Goal: Understand process/instructions

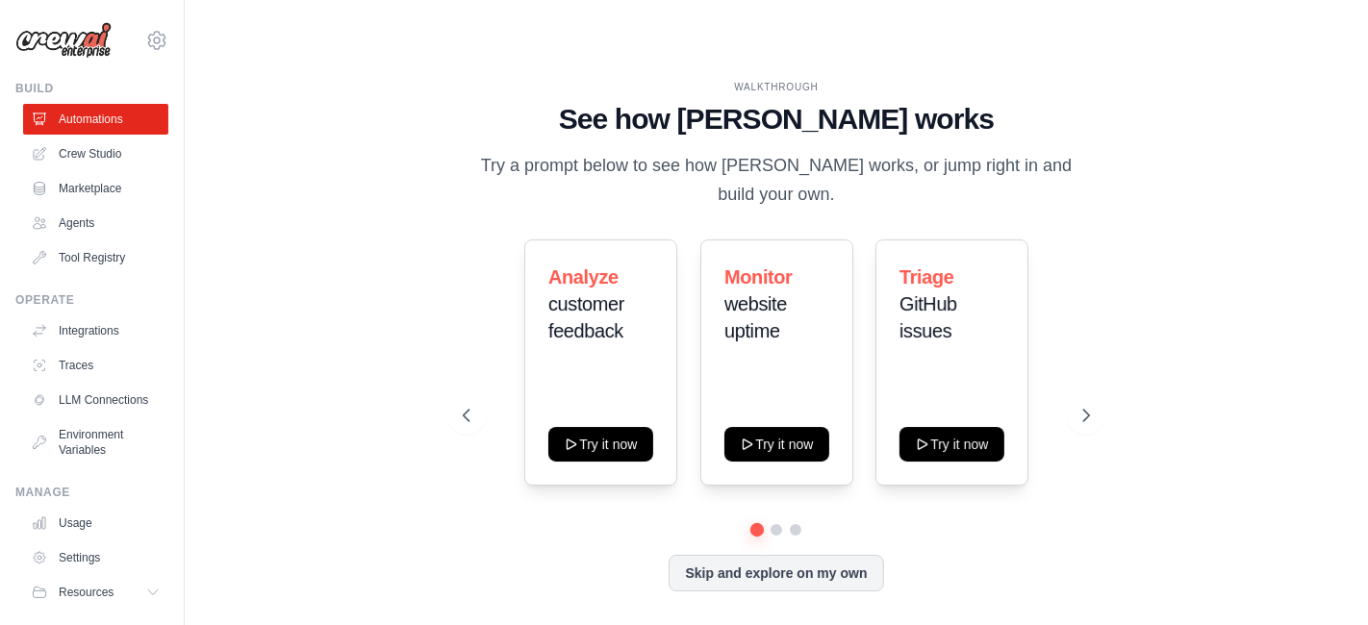
click at [1245, 353] on div "WALKTHROUGH See how [PERSON_NAME] works Try a prompt below to see how [PERSON_N…" at bounding box center [777, 351] width 1122 height 587
click at [1079, 406] on icon at bounding box center [1088, 415] width 19 height 19
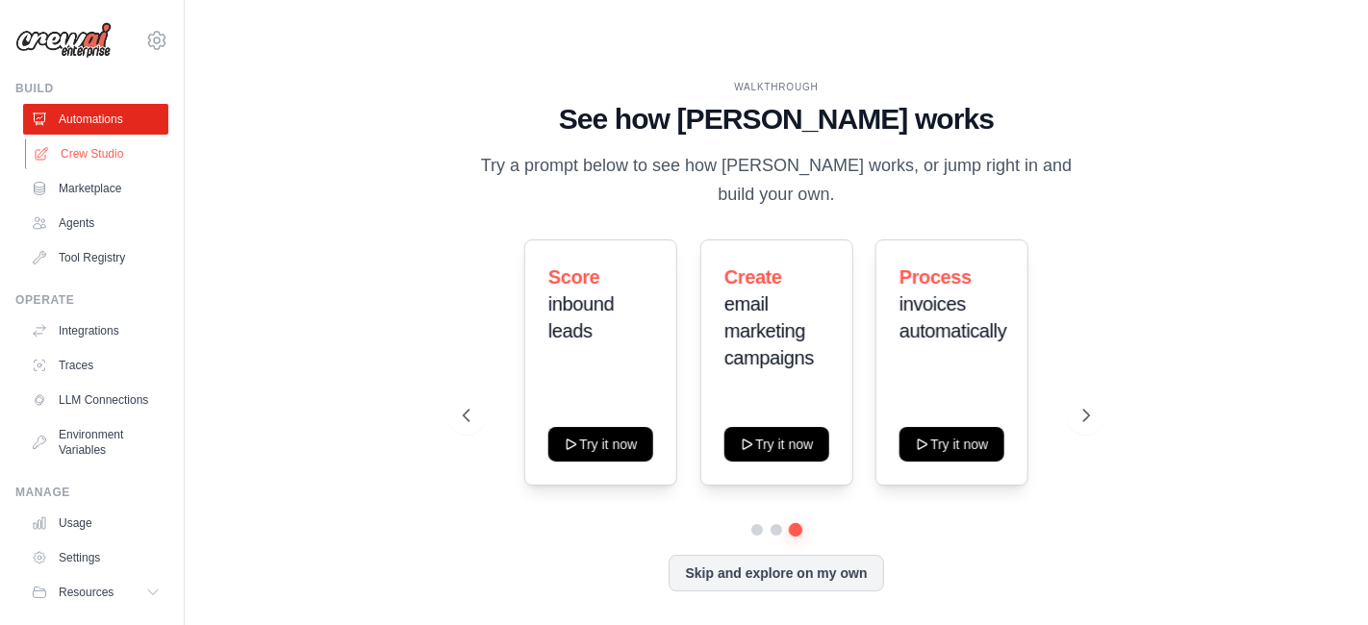
click at [92, 161] on link "Crew Studio" at bounding box center [97, 154] width 145 height 31
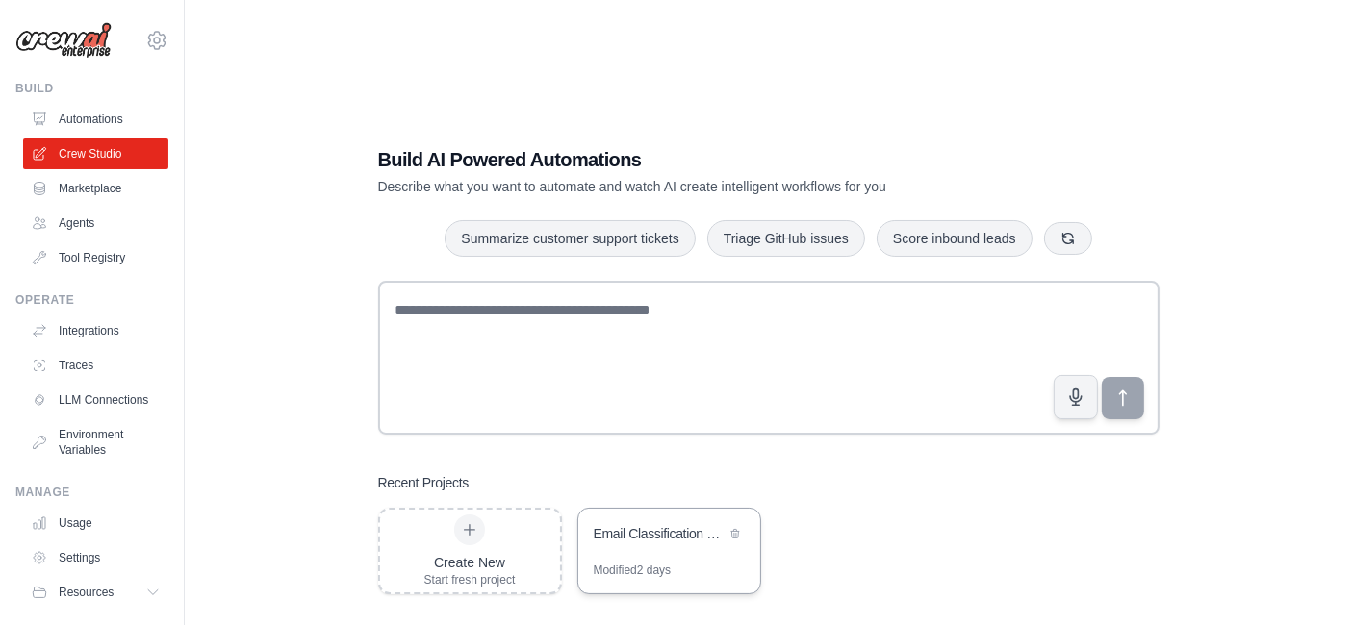
click at [674, 524] on div "Email Classification and Routing Automation" at bounding box center [660, 533] width 132 height 19
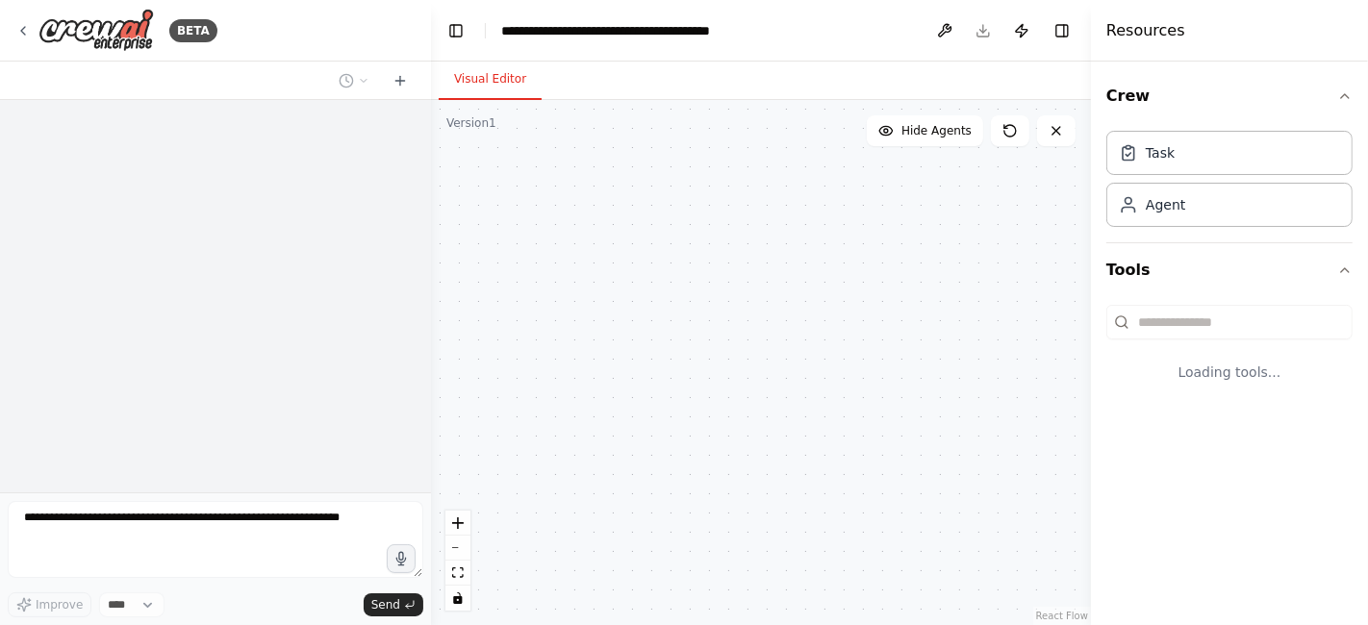
select select "****"
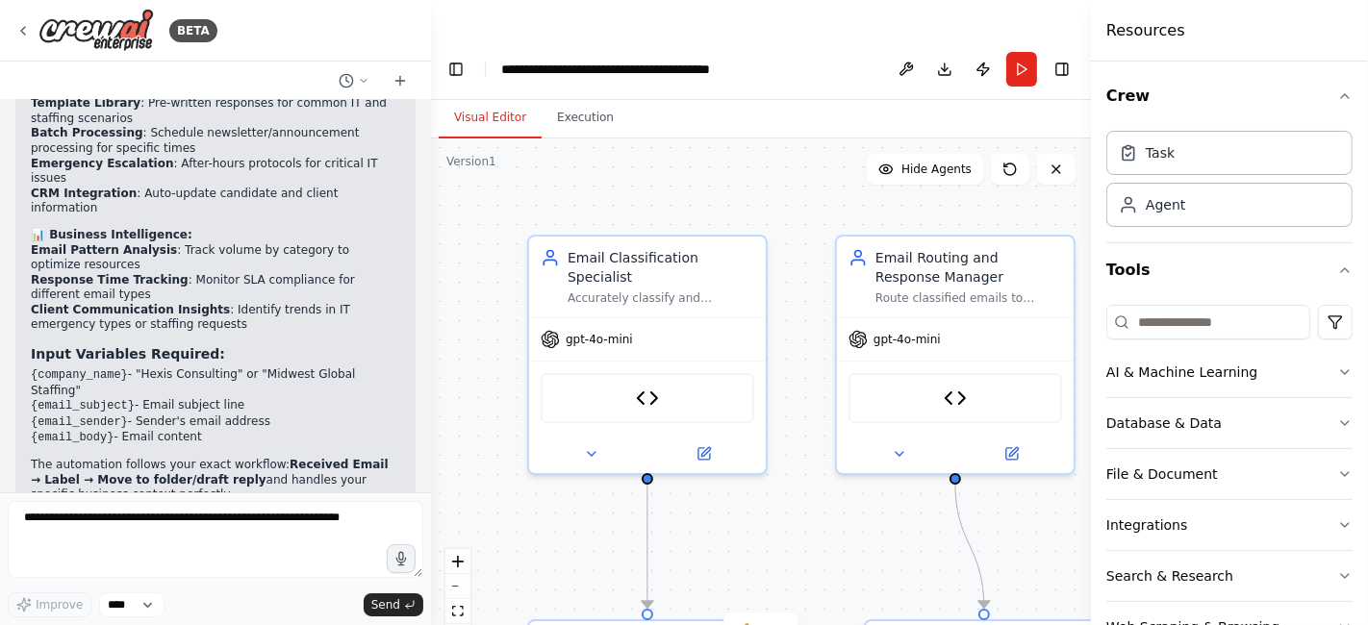
scroll to position [12110, 0]
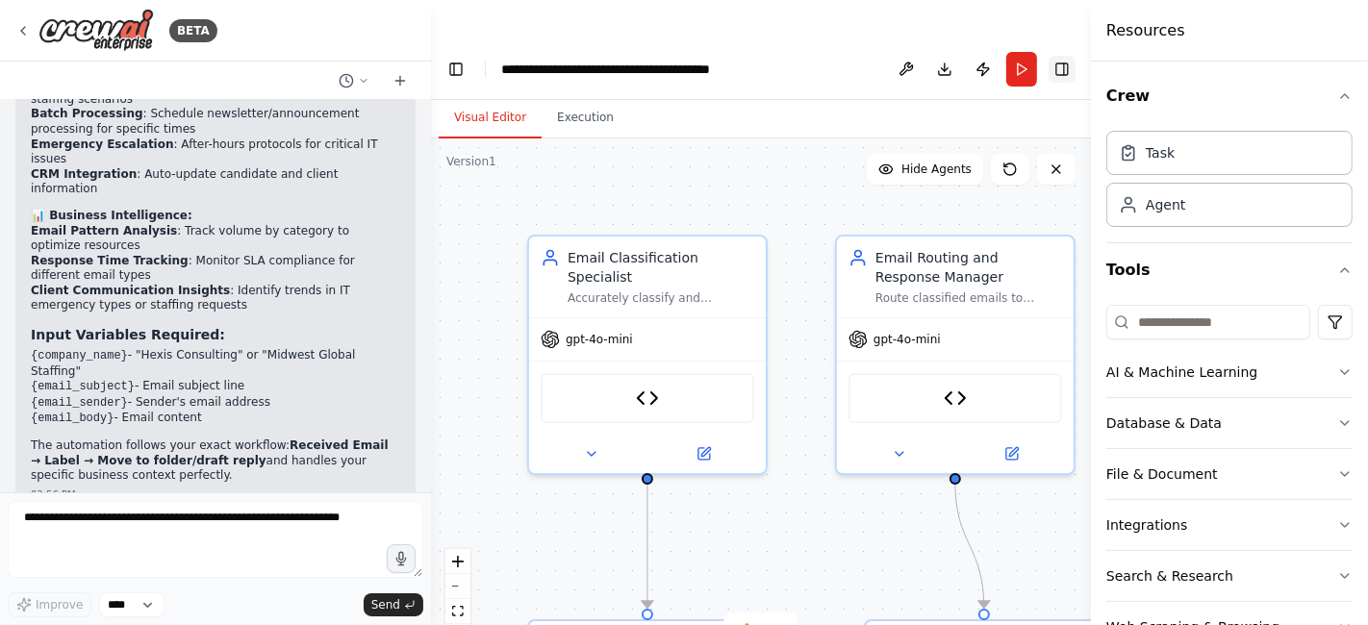
click at [1059, 56] on button "Toggle Right Sidebar" at bounding box center [1062, 69] width 27 height 27
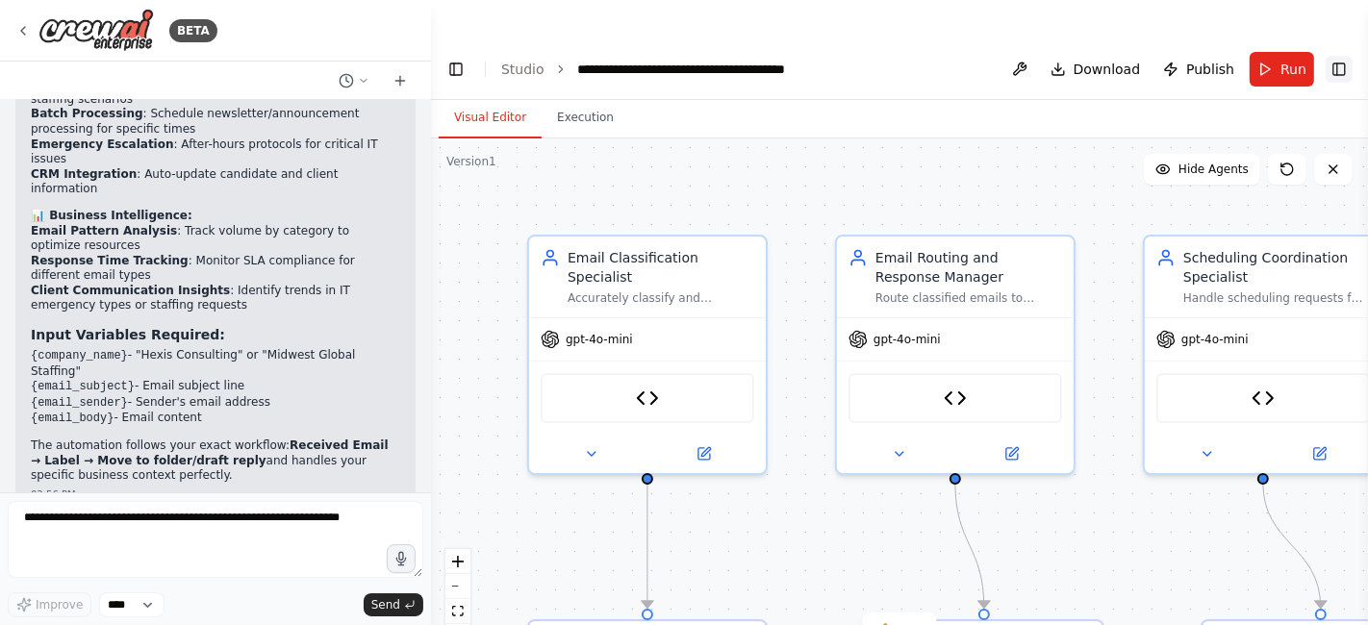
click at [1343, 56] on button "Toggle Right Sidebar" at bounding box center [1339, 69] width 27 height 27
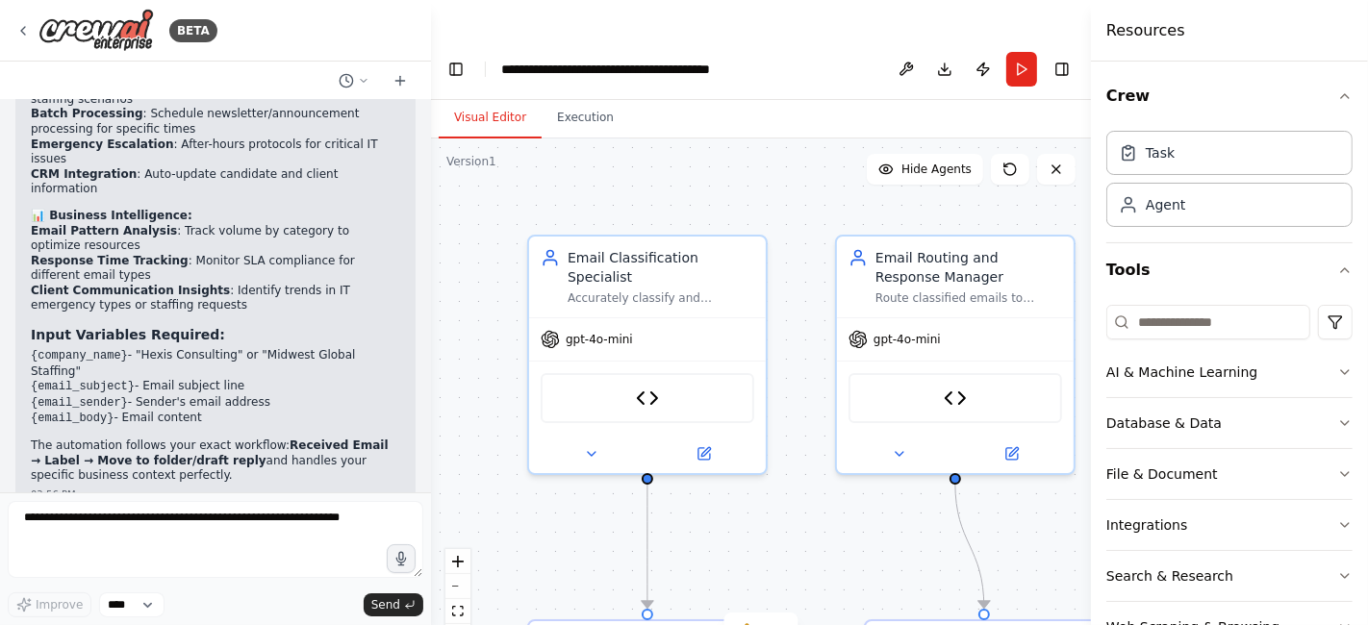
scroll to position [55, 0]
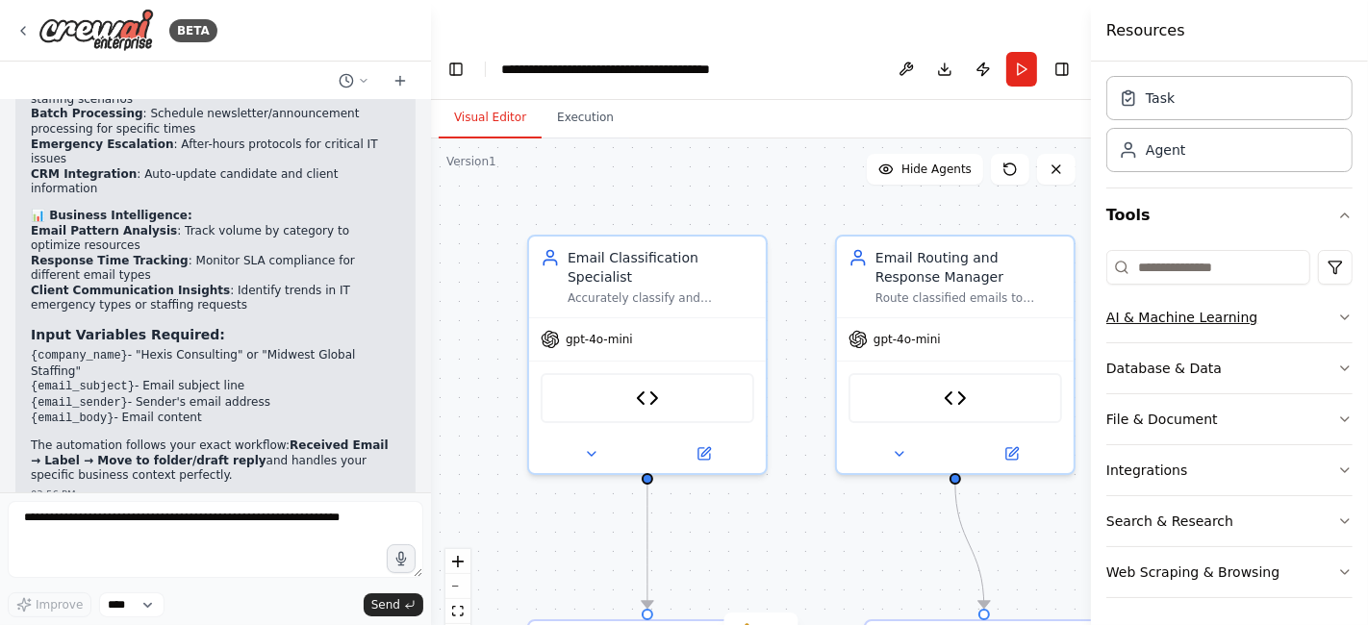
click at [1310, 317] on button "AI & Machine Learning" at bounding box center [1230, 318] width 246 height 50
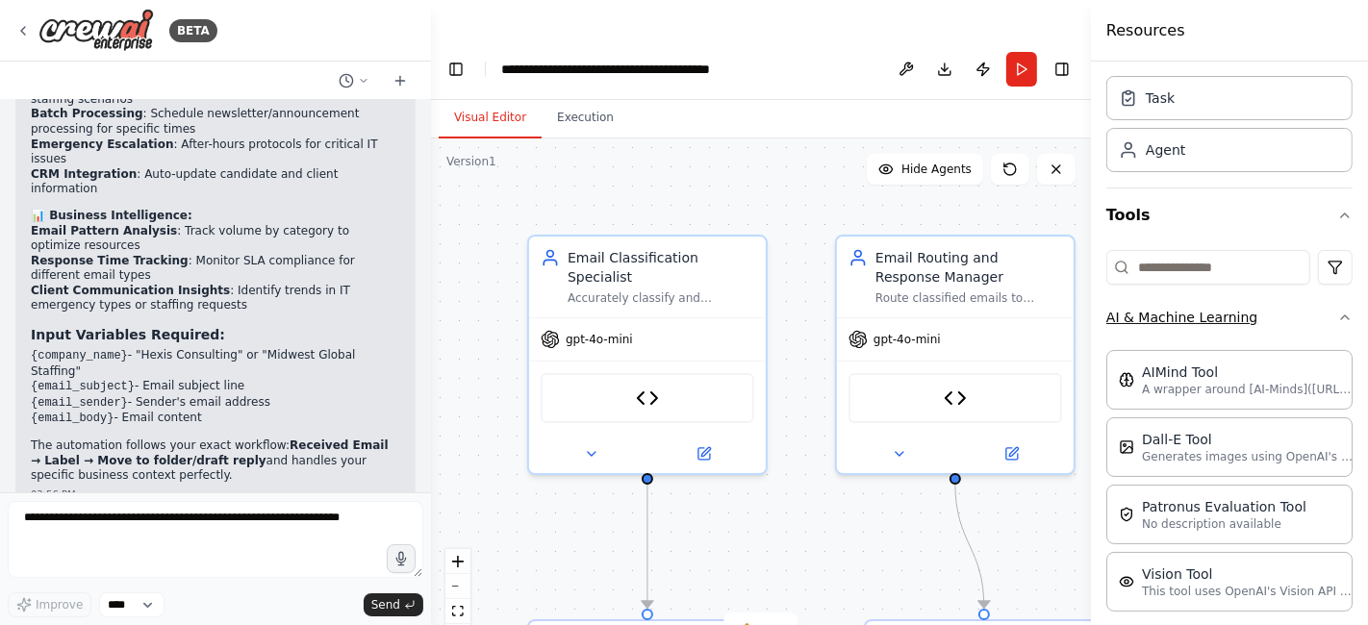
click at [1310, 317] on button "AI & Machine Learning" at bounding box center [1230, 318] width 246 height 50
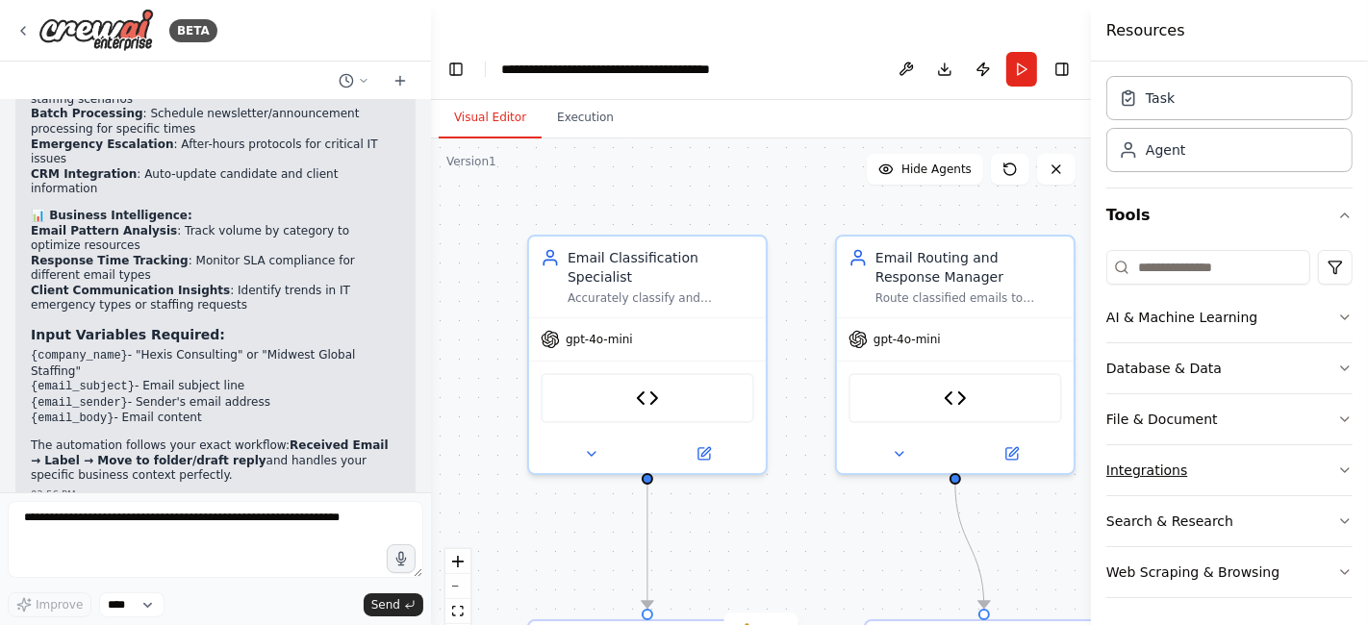
click at [1279, 465] on button "Integrations" at bounding box center [1230, 471] width 246 height 50
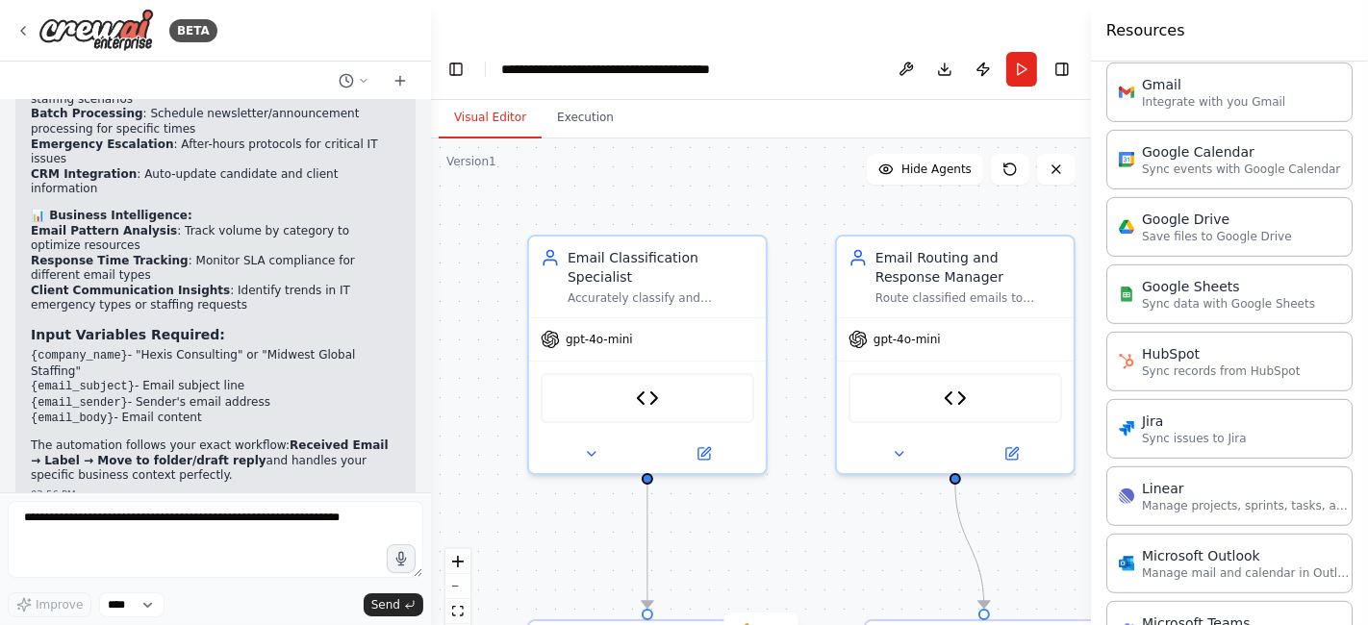
scroll to position [837, 0]
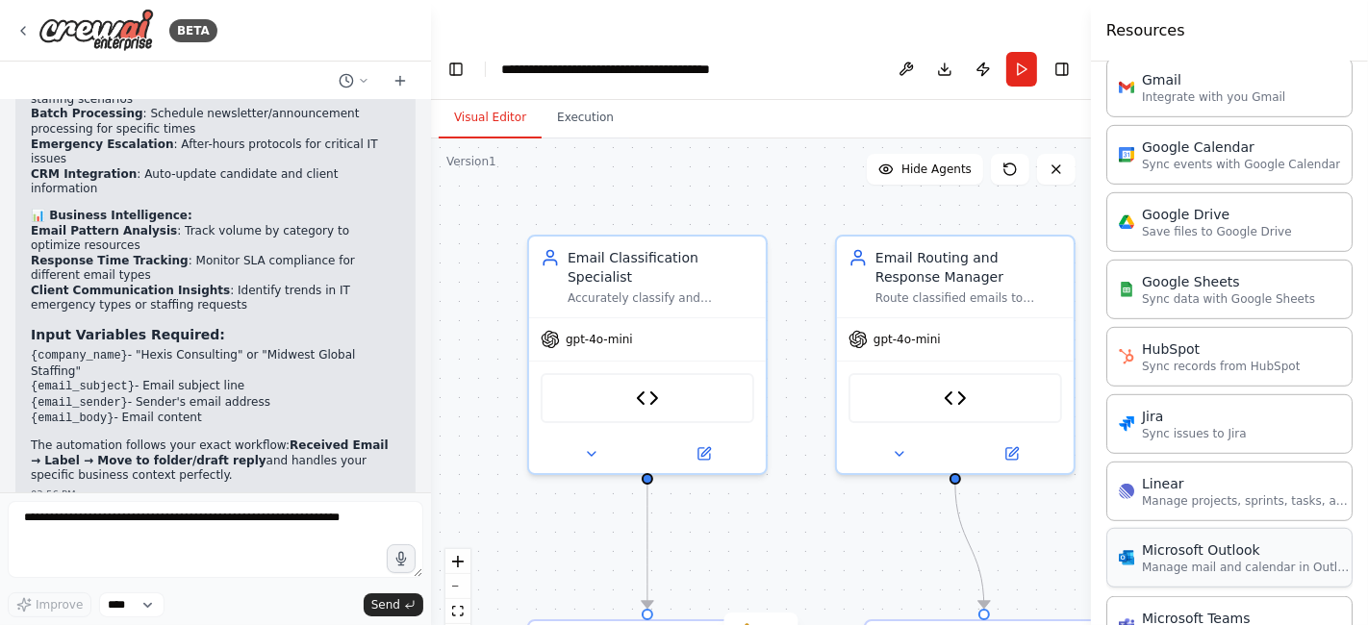
click at [1214, 568] on div "Microsoft Outlook Manage mail and calendar in Outlook" at bounding box center [1230, 558] width 246 height 60
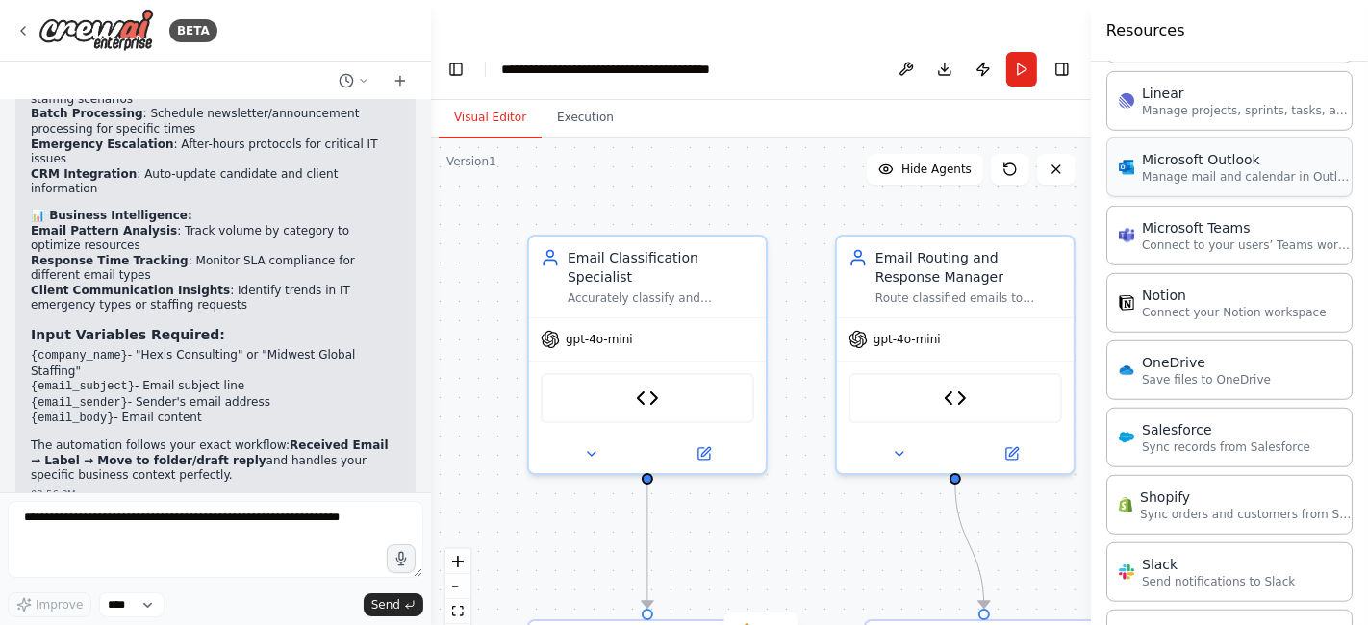
scroll to position [1200, 0]
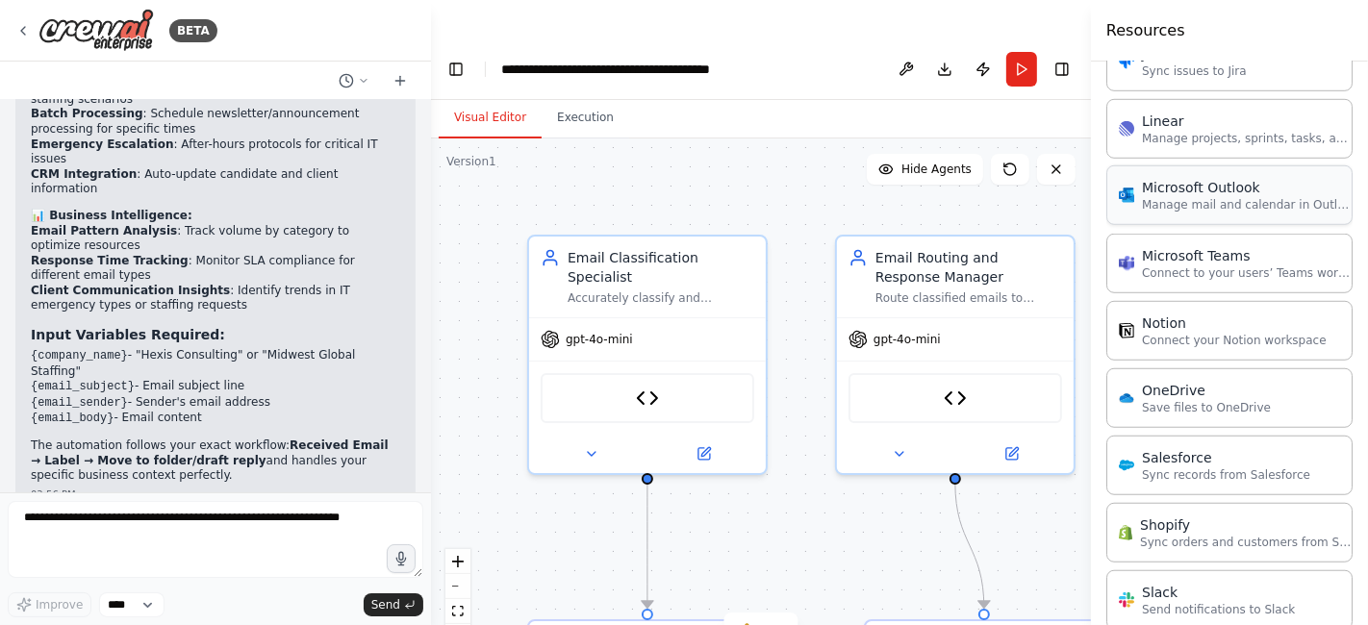
click at [1220, 202] on p "Manage mail and calendar in Outlook" at bounding box center [1248, 204] width 212 height 15
